Goal: Download file/media

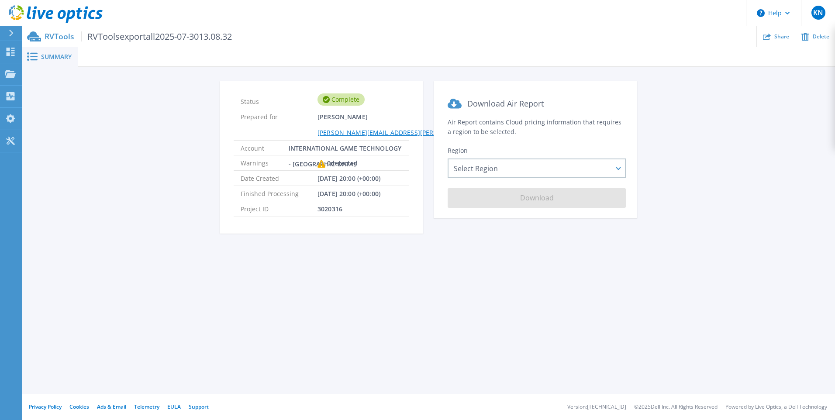
click at [379, 266] on div "Summary Status Complete Prepared for Keith Nunnery Keith.Nunnery@IGT.com Accoun…" at bounding box center [428, 197] width 813 height 394
click at [334, 99] on div "Complete" at bounding box center [341, 99] width 47 height 12
click at [363, 183] on span "08/19/2025, 20:00 (+00:00)" at bounding box center [349, 178] width 63 height 15
click at [620, 169] on div "Select Region Asia Pacific (Hong Kong) Asia Pacific (Mumbai) Asia Pacific (Seou…" at bounding box center [537, 169] width 178 height 20
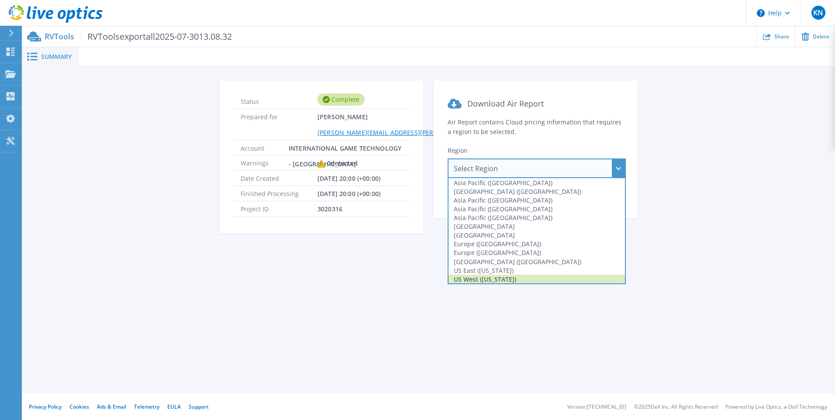
click at [560, 278] on div "US West (California)" at bounding box center [537, 279] width 176 height 9
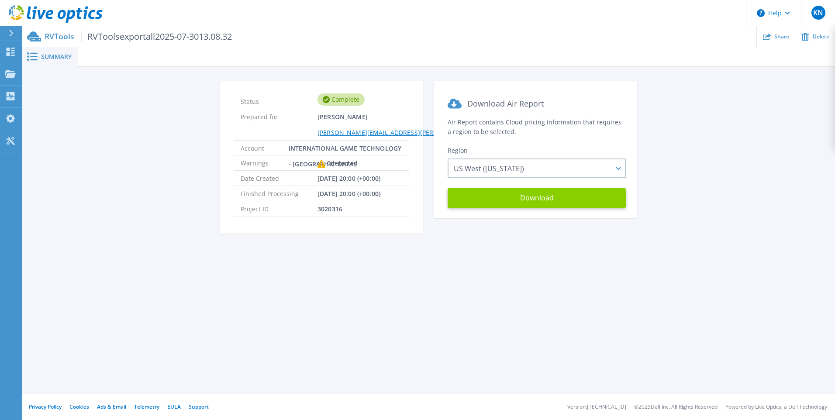
click at [537, 205] on button "Download" at bounding box center [537, 198] width 178 height 20
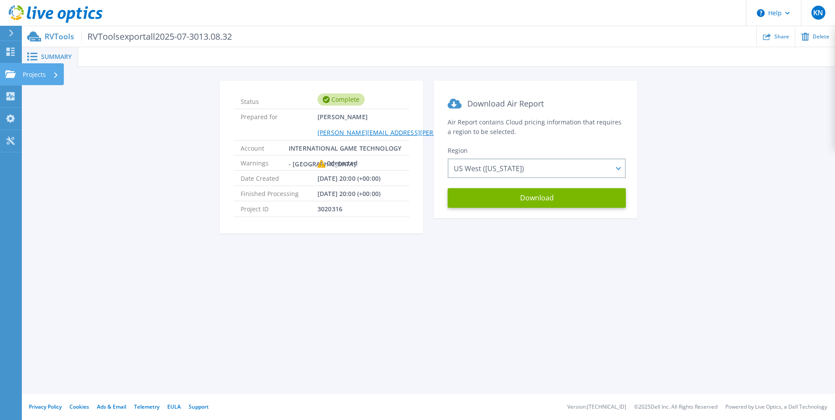
click at [15, 72] on icon at bounding box center [10, 73] width 10 height 7
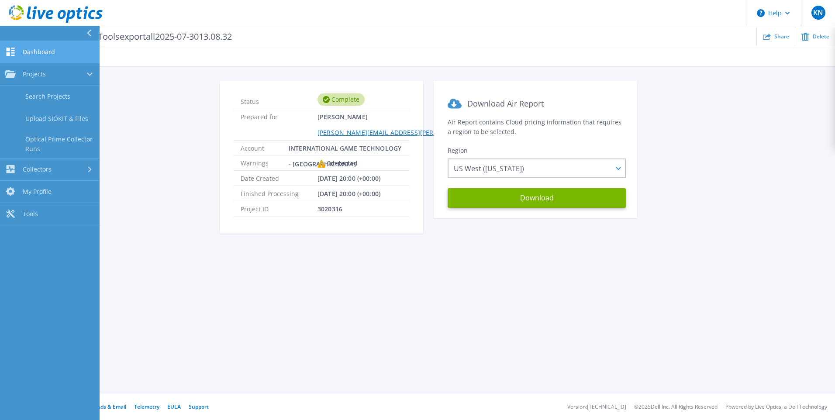
click at [49, 45] on link "Dashboard Dashboard" at bounding box center [50, 52] width 100 height 22
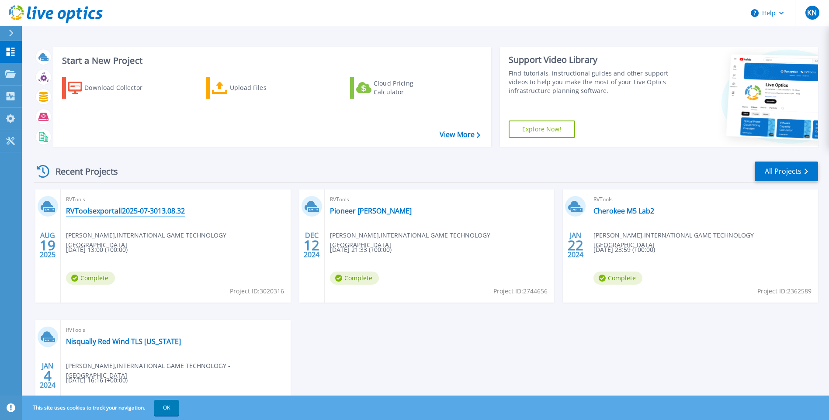
click at [89, 208] on link "RVToolsexportall2025-07-3013.08.32" at bounding box center [125, 211] width 119 height 9
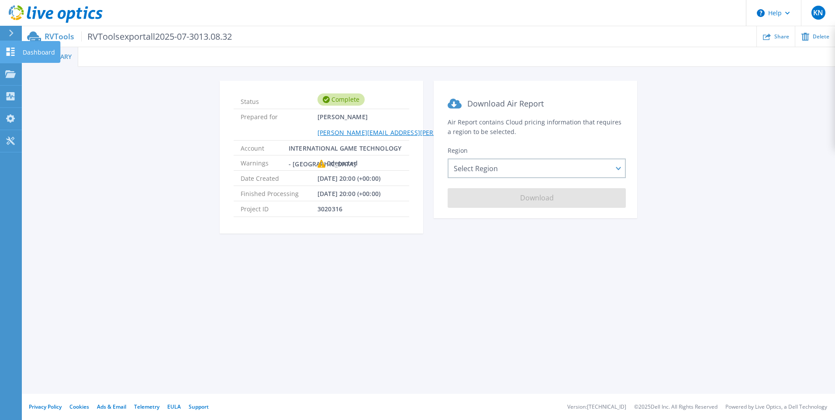
click at [14, 53] on icon at bounding box center [11, 52] width 8 height 8
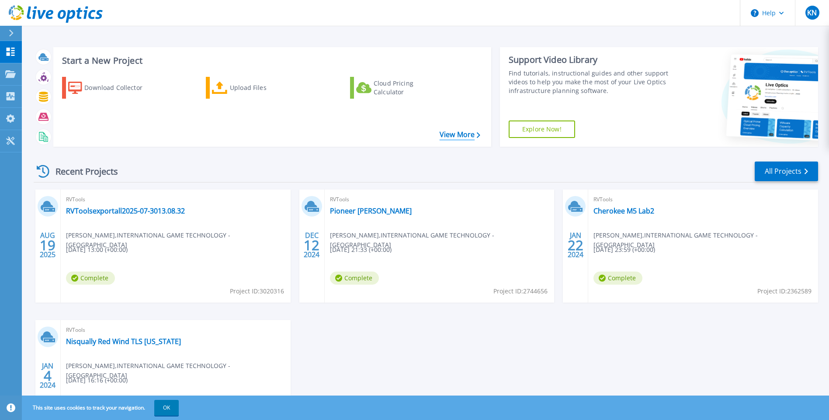
click at [462, 138] on link "View More" at bounding box center [459, 135] width 41 height 8
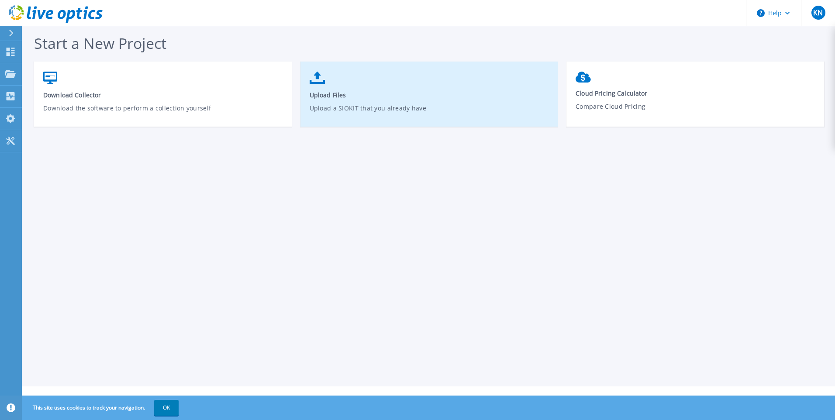
click at [321, 90] on link "Upload Files Upload a SIOKIT that you already have" at bounding box center [429, 98] width 258 height 62
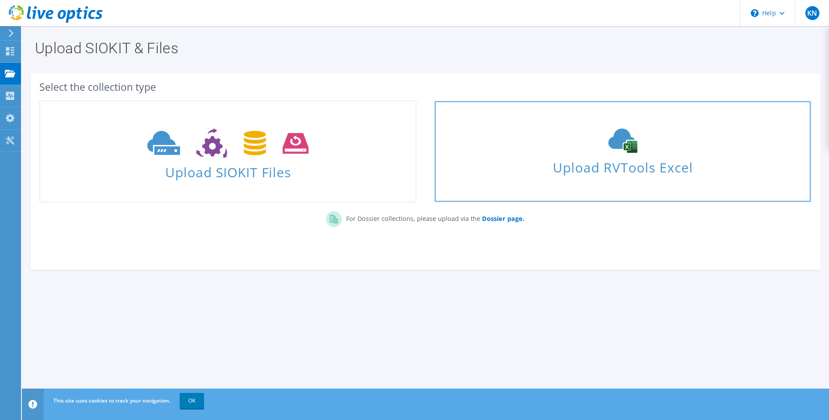
click at [630, 166] on span "Upload RVTools Excel" at bounding box center [622, 165] width 375 height 19
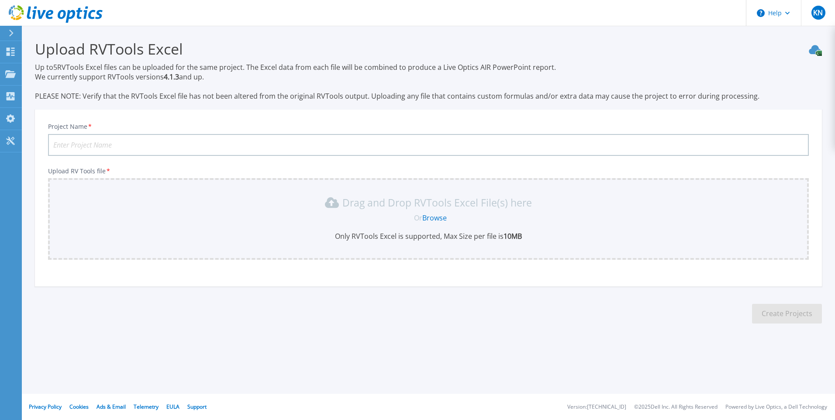
click at [598, 140] on input "Project Name *" at bounding box center [428, 145] width 761 height 22
type input "Max Casino"
click at [440, 219] on link "Browse" at bounding box center [434, 218] width 24 height 10
